Goal: Task Accomplishment & Management: Use online tool/utility

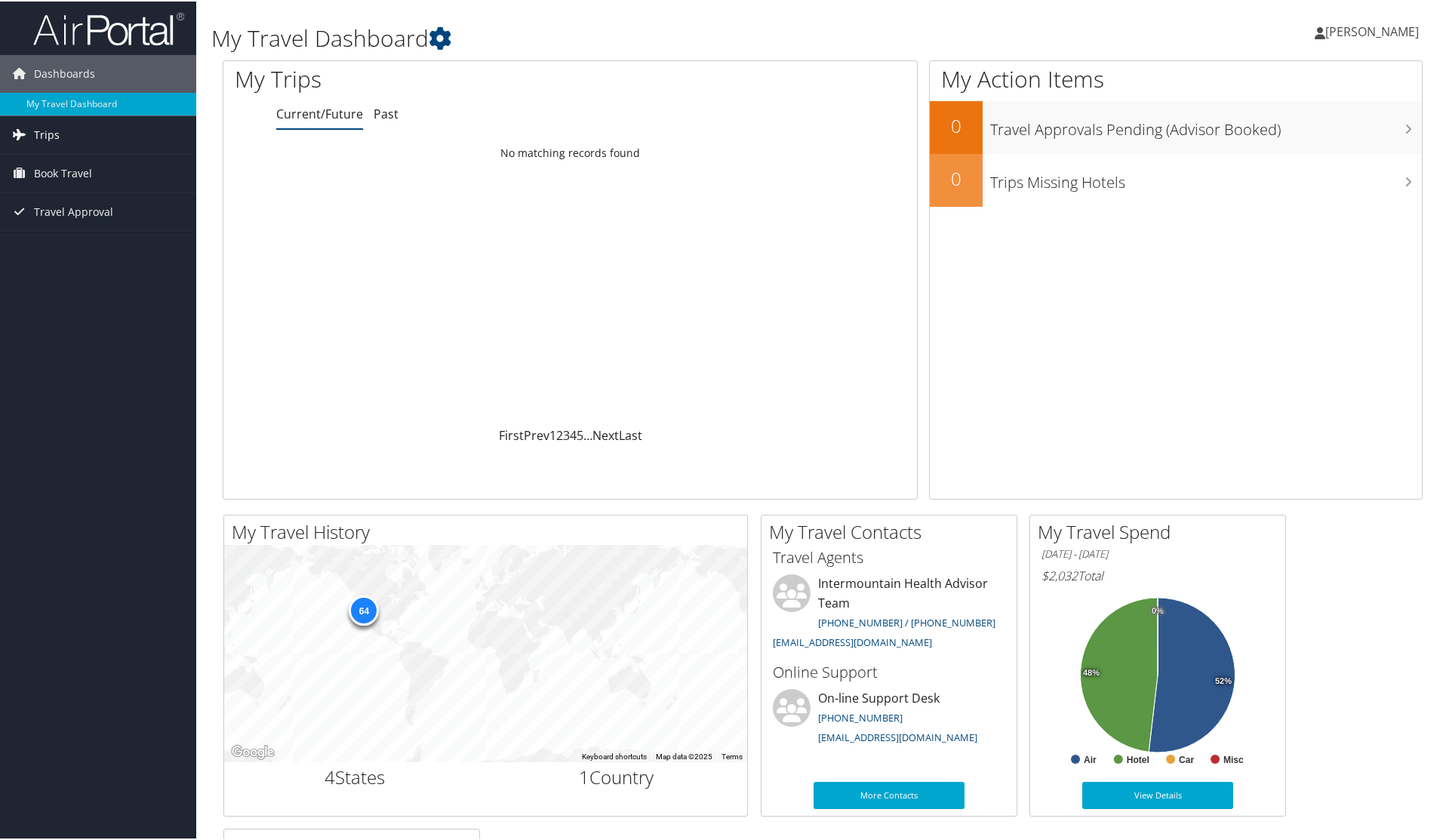
click at [47, 130] on span "Trips" at bounding box center [46, 133] width 26 height 37
click at [59, 209] on link "Trips Missing Hotels" at bounding box center [98, 210] width 196 height 23
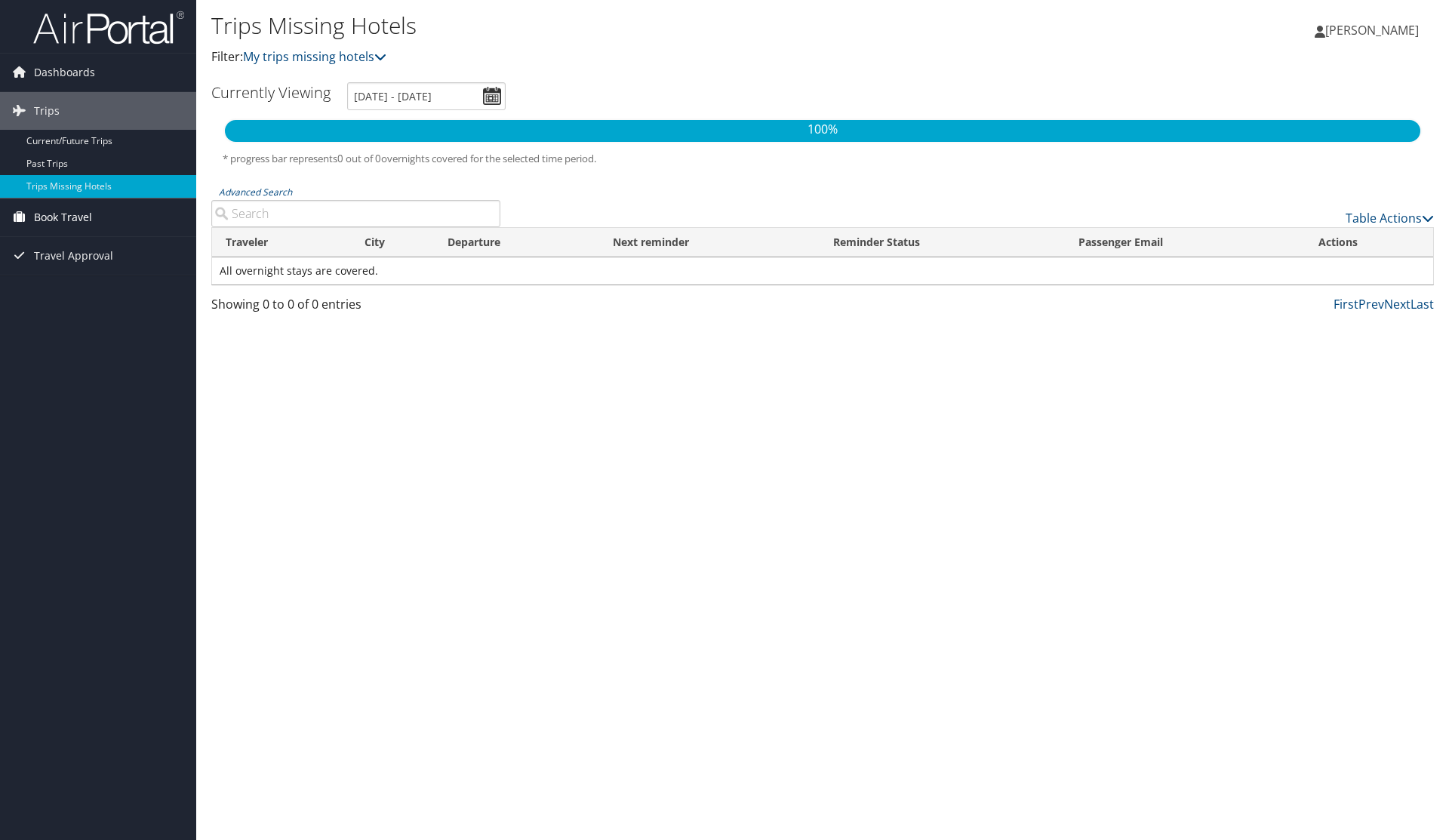
click at [46, 211] on span "Book Travel" at bounding box center [62, 216] width 58 height 37
click at [62, 288] on link "Book/Manage Online Trips" at bounding box center [98, 293] width 196 height 23
